Goal: Check status: Check status

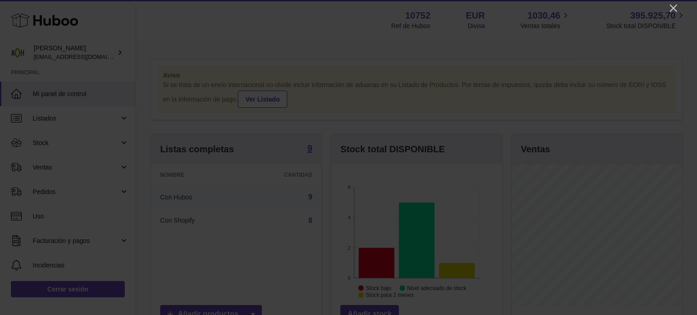
scroll to position [142, 170]
click at [675, 4] on icon "Close" at bounding box center [673, 8] width 11 height 11
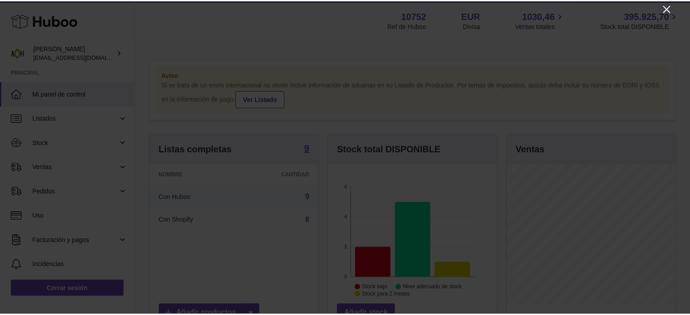
scroll to position [453607, 453580]
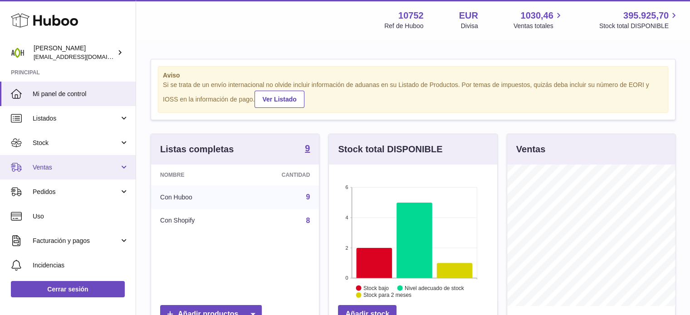
click at [89, 167] on span "Ventas" at bounding box center [76, 167] width 87 height 9
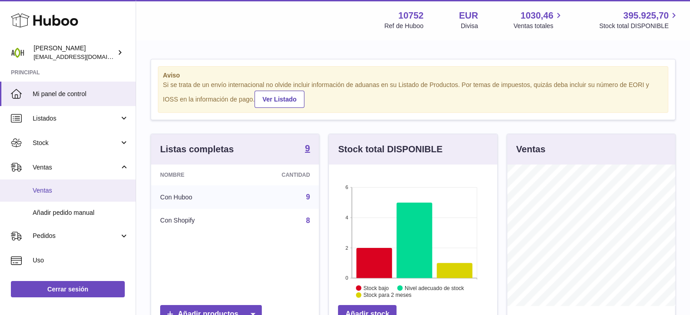
click at [98, 193] on span "Ventas" at bounding box center [81, 190] width 96 height 9
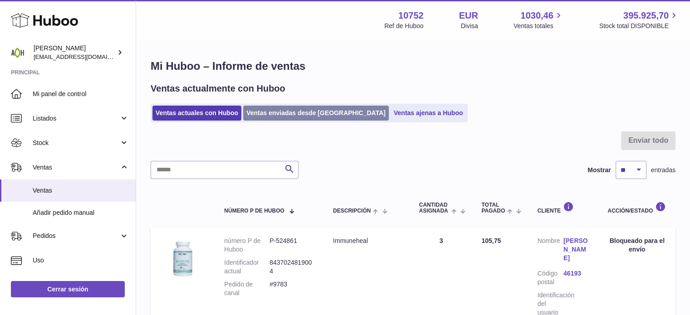
click at [267, 110] on link "Ventas enviadas desde [GEOGRAPHIC_DATA]" at bounding box center [316, 113] width 146 height 15
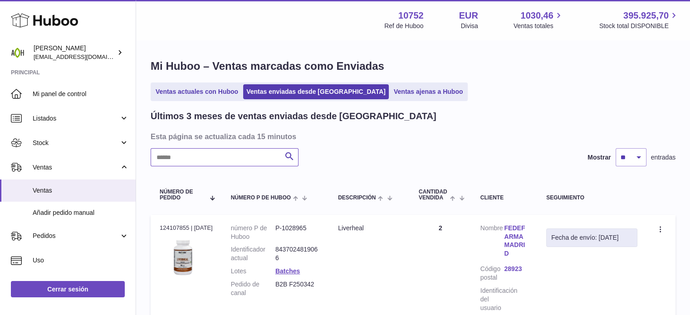
click at [195, 160] on input "text" at bounding box center [225, 157] width 148 height 18
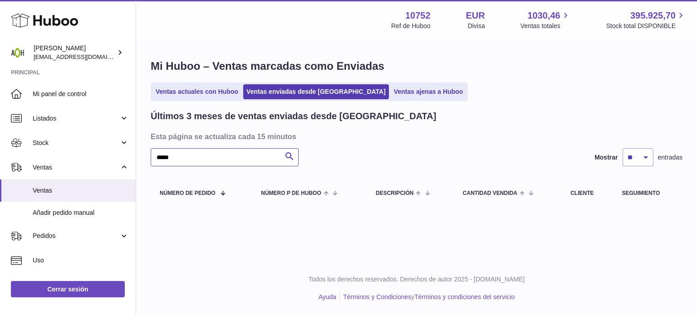
type input "*****"
drag, startPoint x: 221, startPoint y: 155, endPoint x: 109, endPoint y: 153, distance: 112.1
click at [109, 153] on div "Huboo [PERSON_NAME] [EMAIL_ADDRESS][DOMAIN_NAME] Principal Mi panel de control …" at bounding box center [348, 157] width 697 height 315
type input "**********"
